Goal: Information Seeking & Learning: Learn about a topic

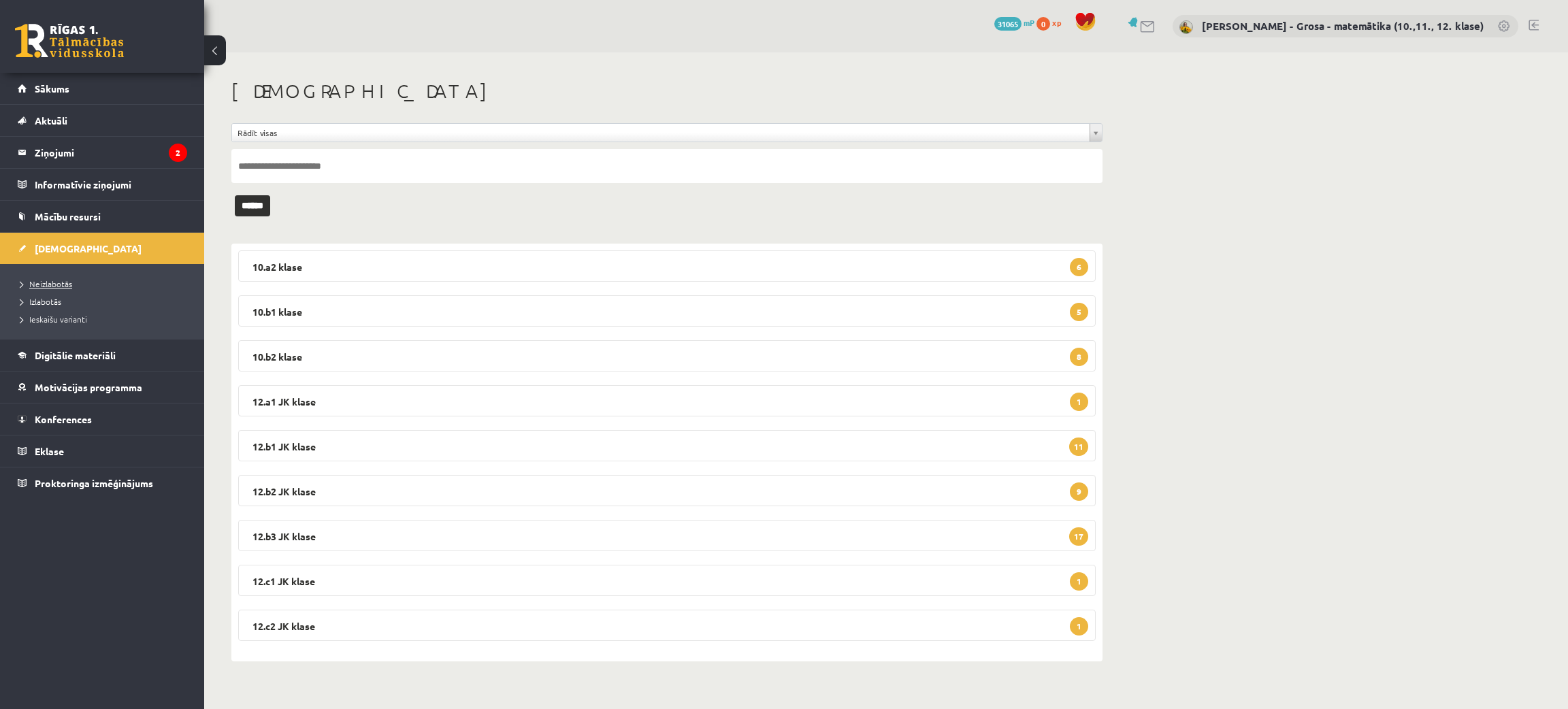
click at [79, 282] on link "Neizlabotās" at bounding box center [105, 283] width 170 height 12
click at [103, 114] on link "Aktuāli" at bounding box center [102, 120] width 169 height 31
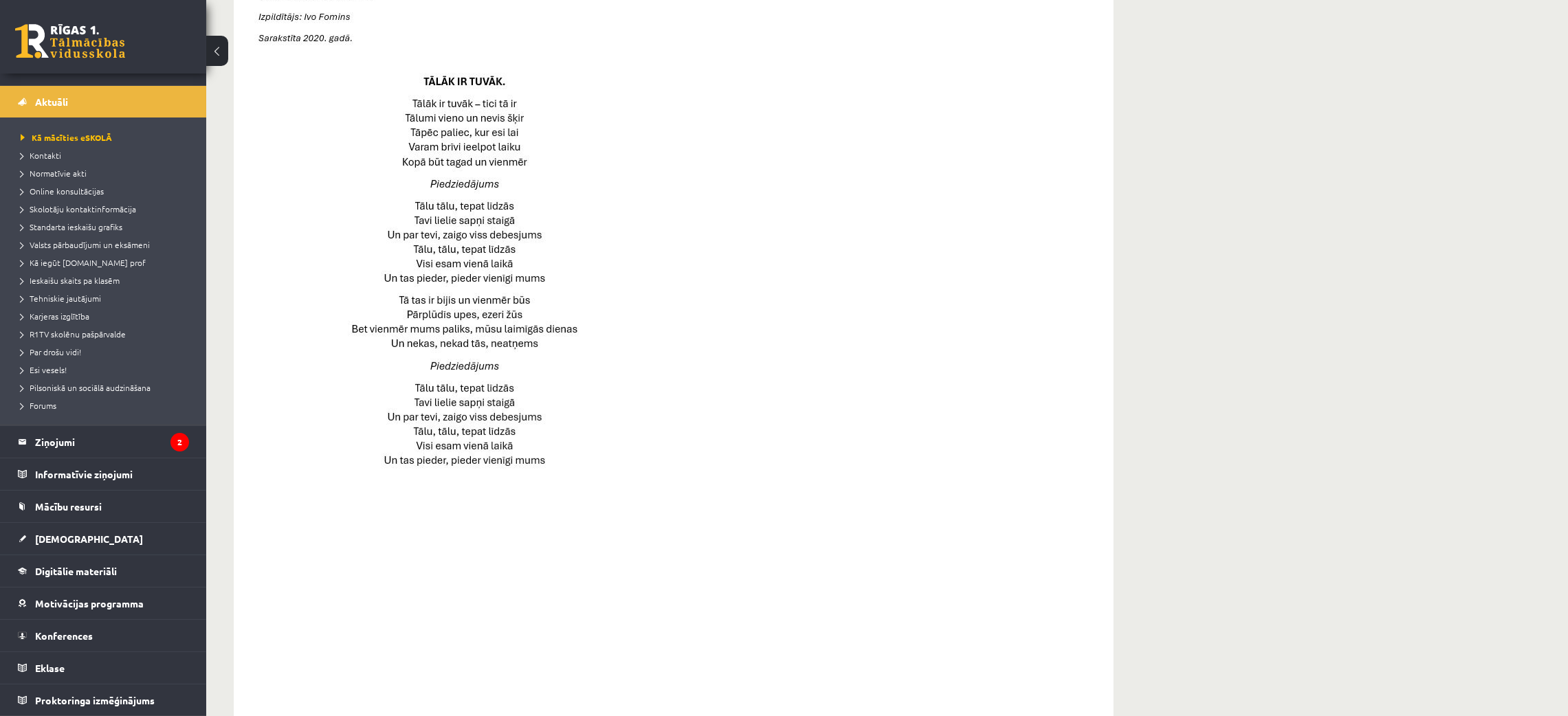
scroll to position [721, 0]
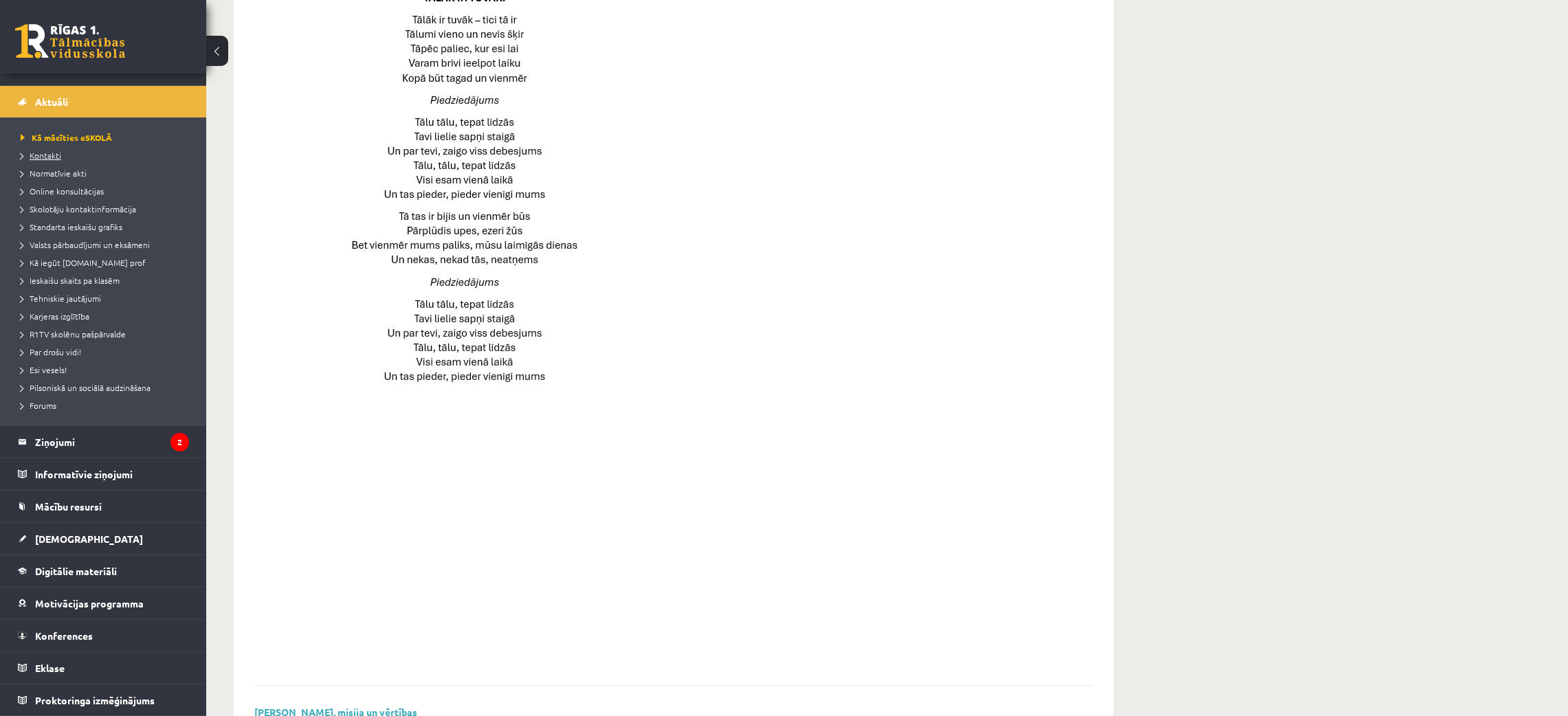
click at [60, 154] on span "Kontakti" at bounding box center [40, 155] width 40 height 11
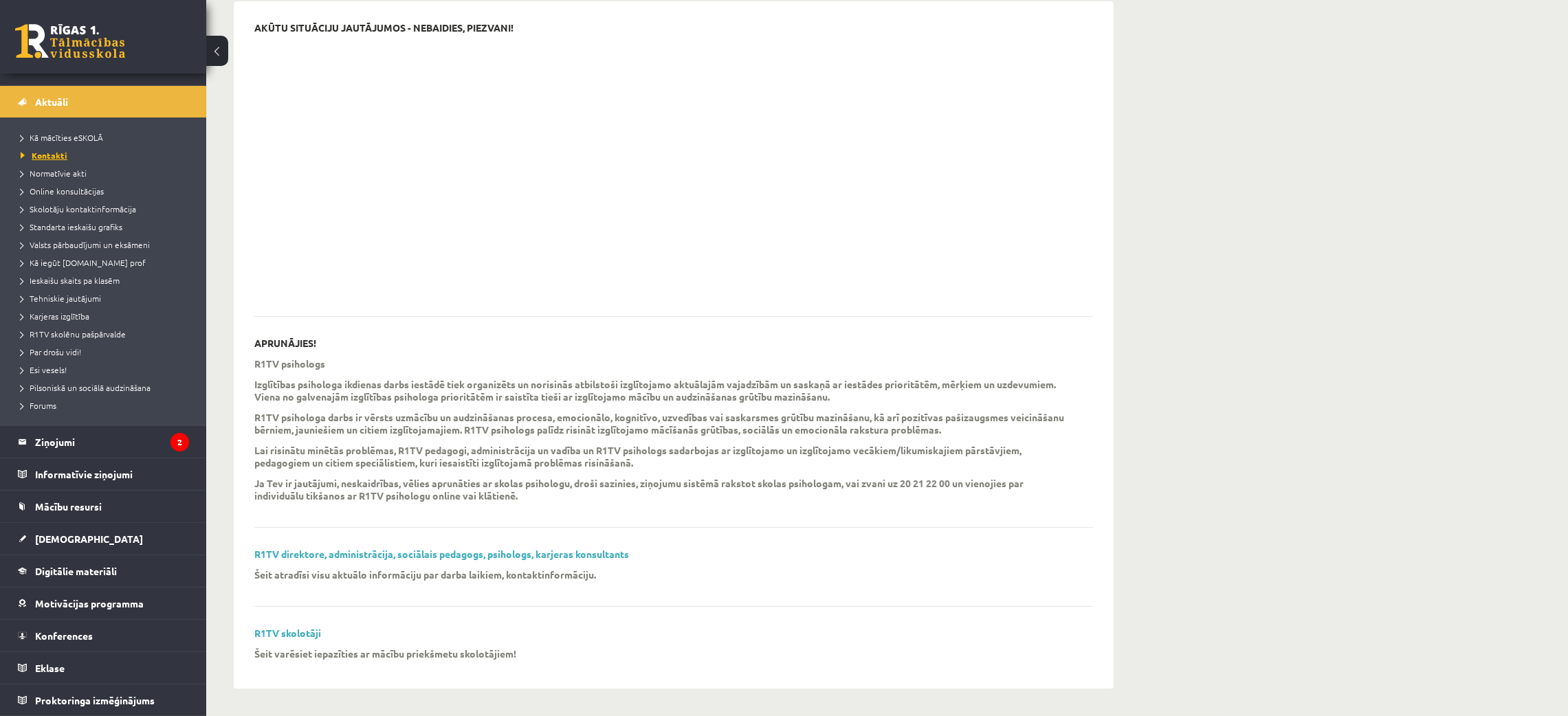
scroll to position [147, 0]
click at [90, 299] on span "Tehniskie jautājumi" at bounding box center [60, 298] width 80 height 11
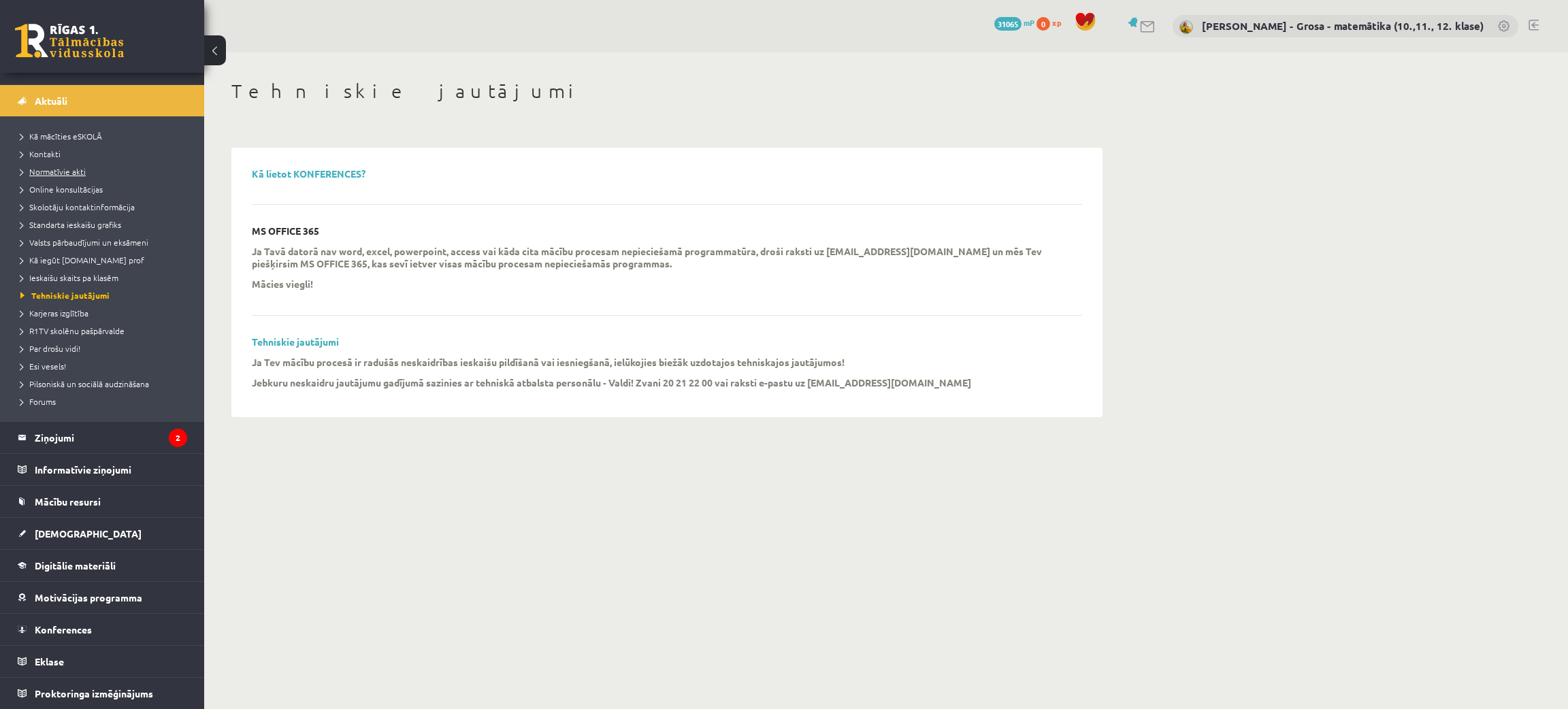
click at [71, 167] on span "Normatīvie akti" at bounding box center [53, 172] width 65 height 11
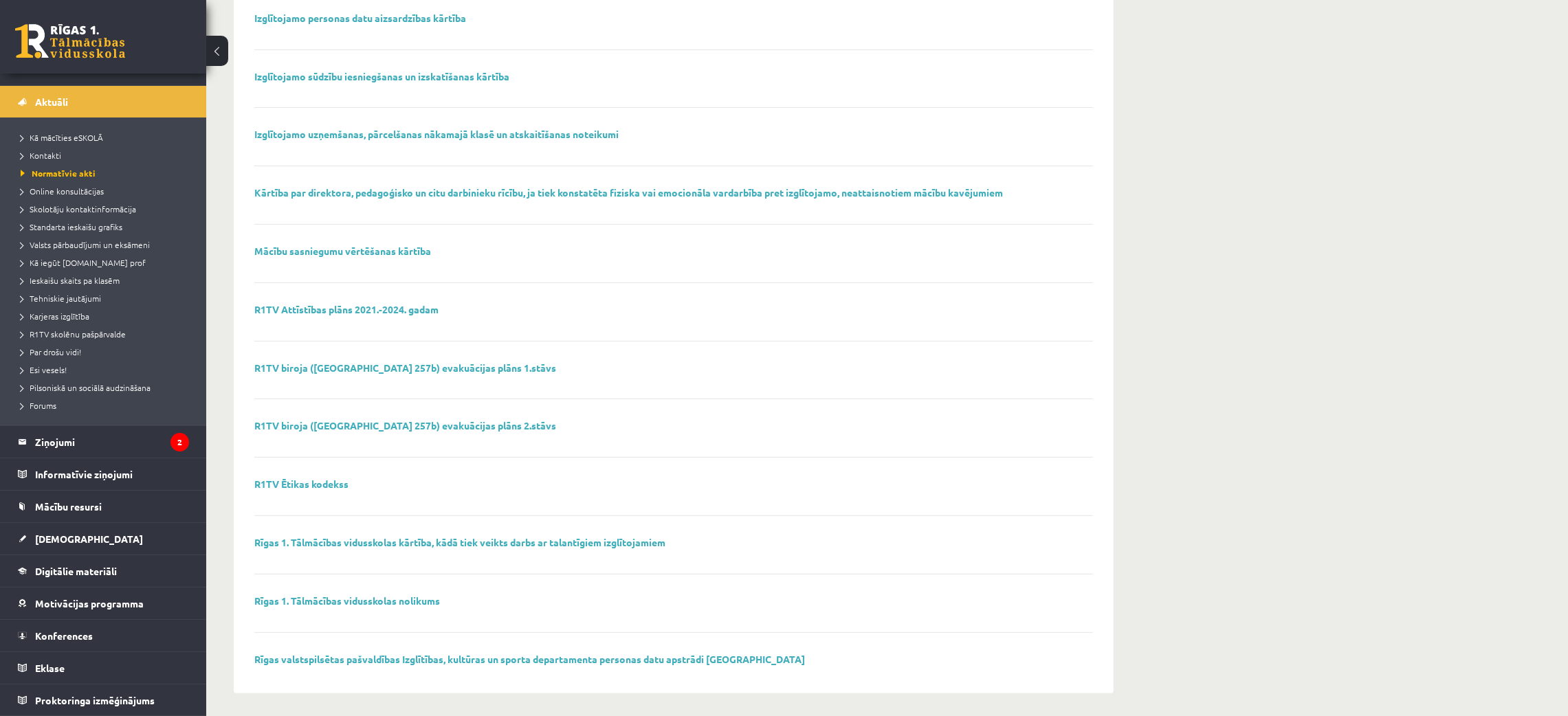
scroll to position [688, 0]
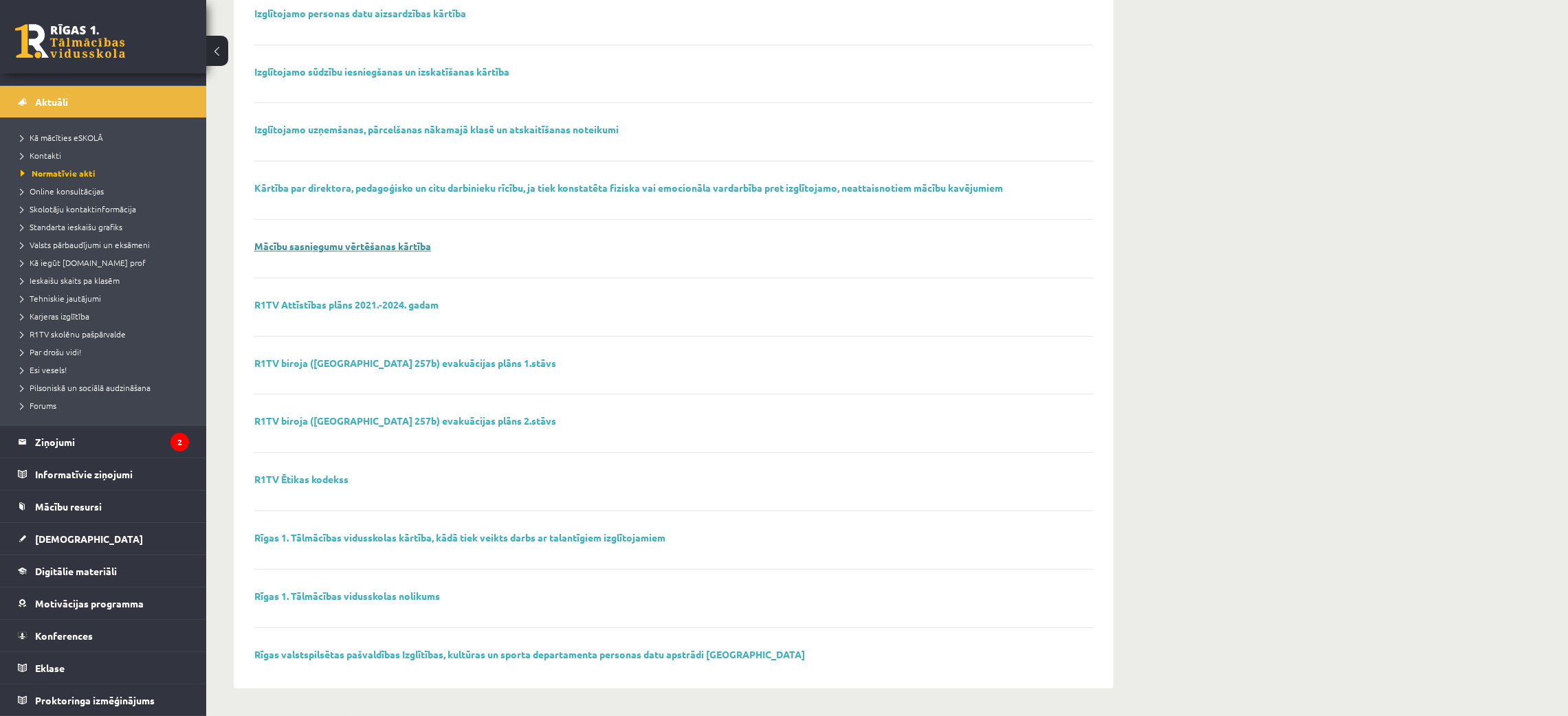
click at [422, 241] on link "Mācību sasniegumu vērtēšanas kārtība" at bounding box center [342, 246] width 176 height 12
click at [354, 298] on link "R1TV Attīstības plāns 2021.-2024. gadam" at bounding box center [346, 305] width 184 height 12
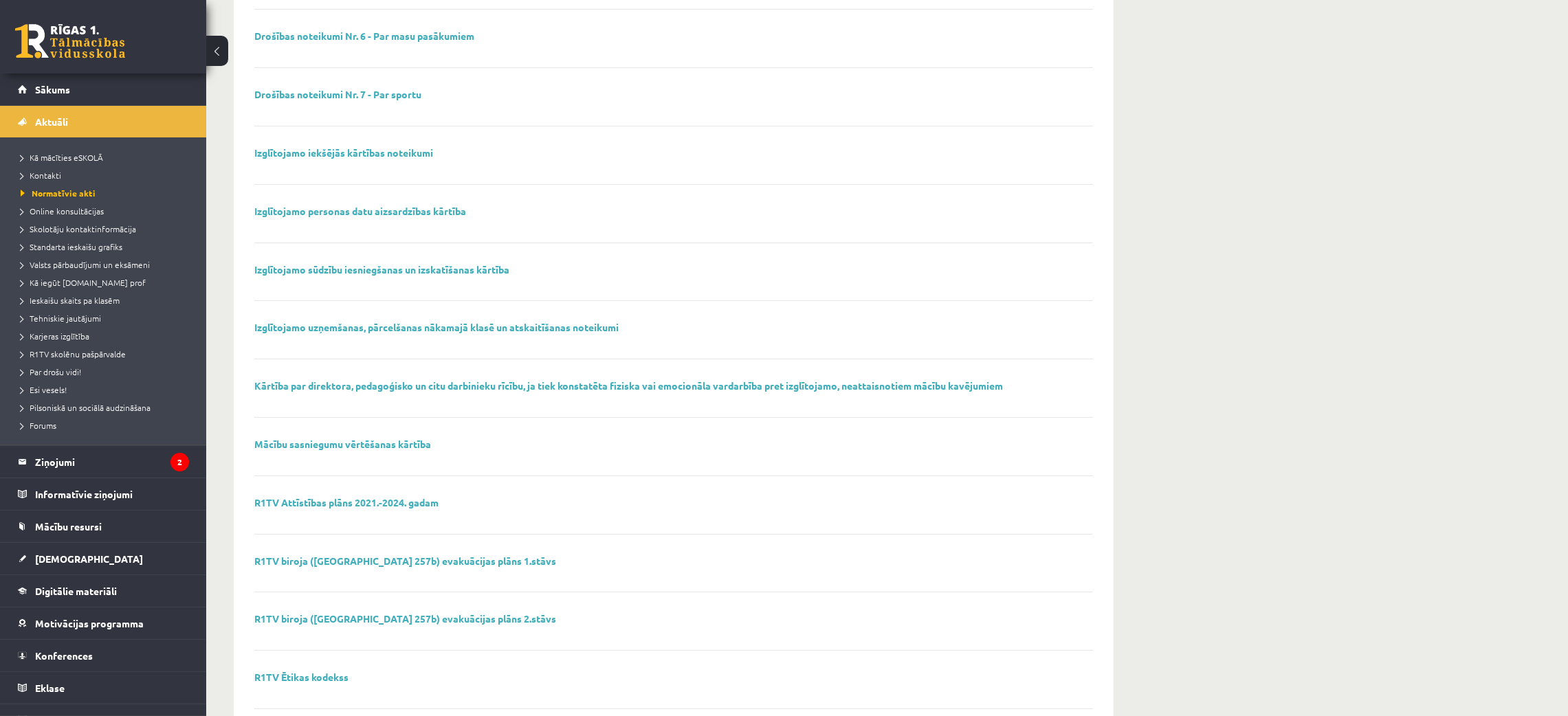
scroll to position [276, 0]
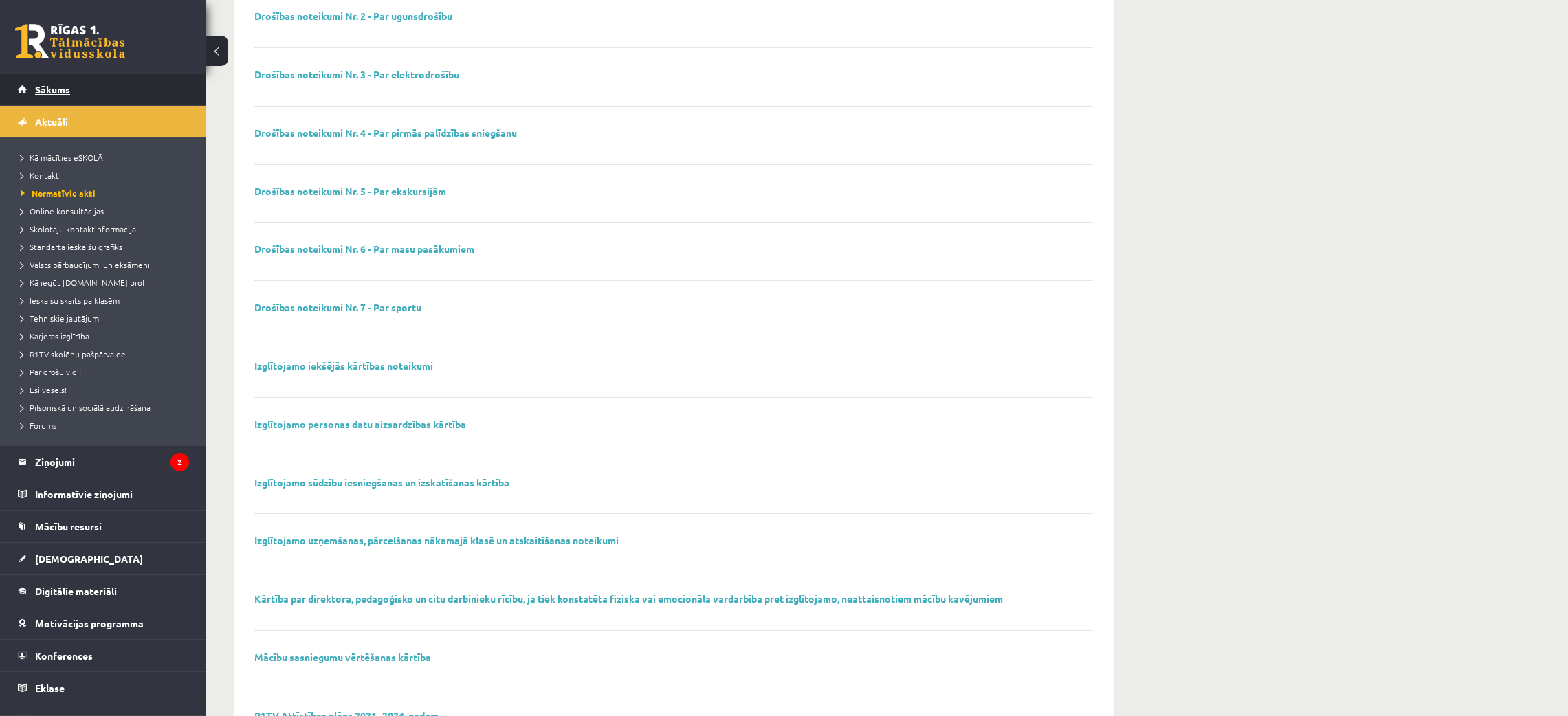
click at [102, 77] on link "Sākums" at bounding box center [103, 89] width 171 height 31
